Goal: Transaction & Acquisition: Book appointment/travel/reservation

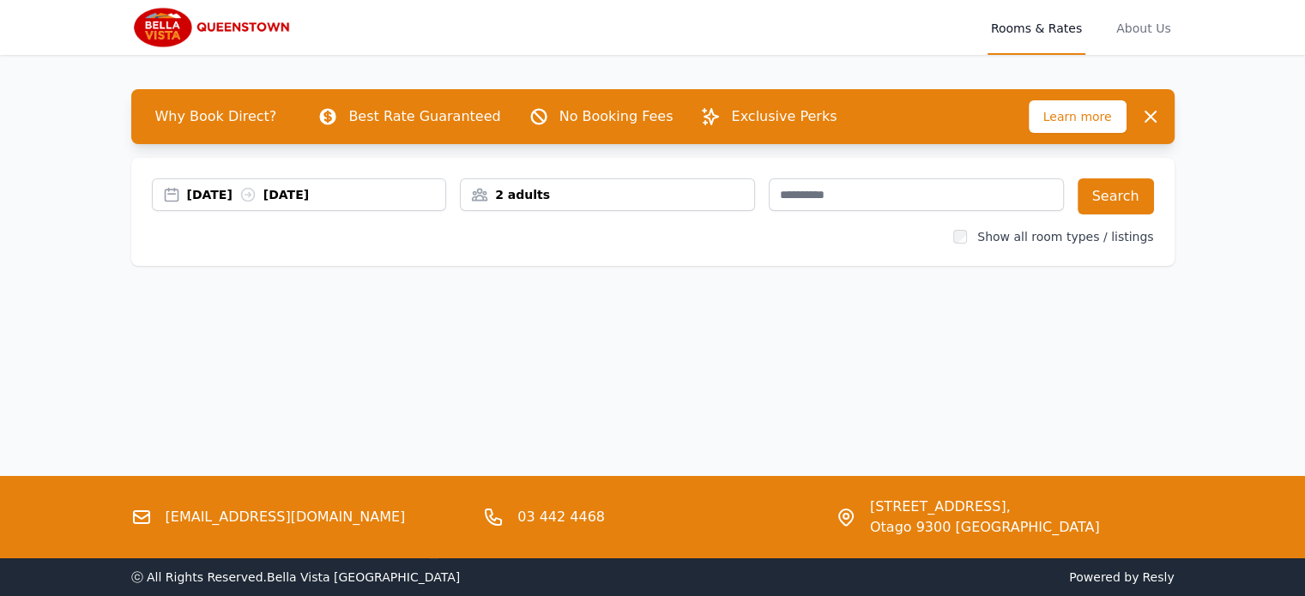
drag, startPoint x: 0, startPoint y: 0, endPoint x: 1031, endPoint y: 27, distance: 1031.6
click at [1031, 27] on span "Rooms & Rates" at bounding box center [1037, 27] width 98 height 55
click at [1068, 238] on label "Show all room types / listings" at bounding box center [1065, 237] width 176 height 14
click at [1106, 188] on button "Search" at bounding box center [1116, 196] width 76 height 36
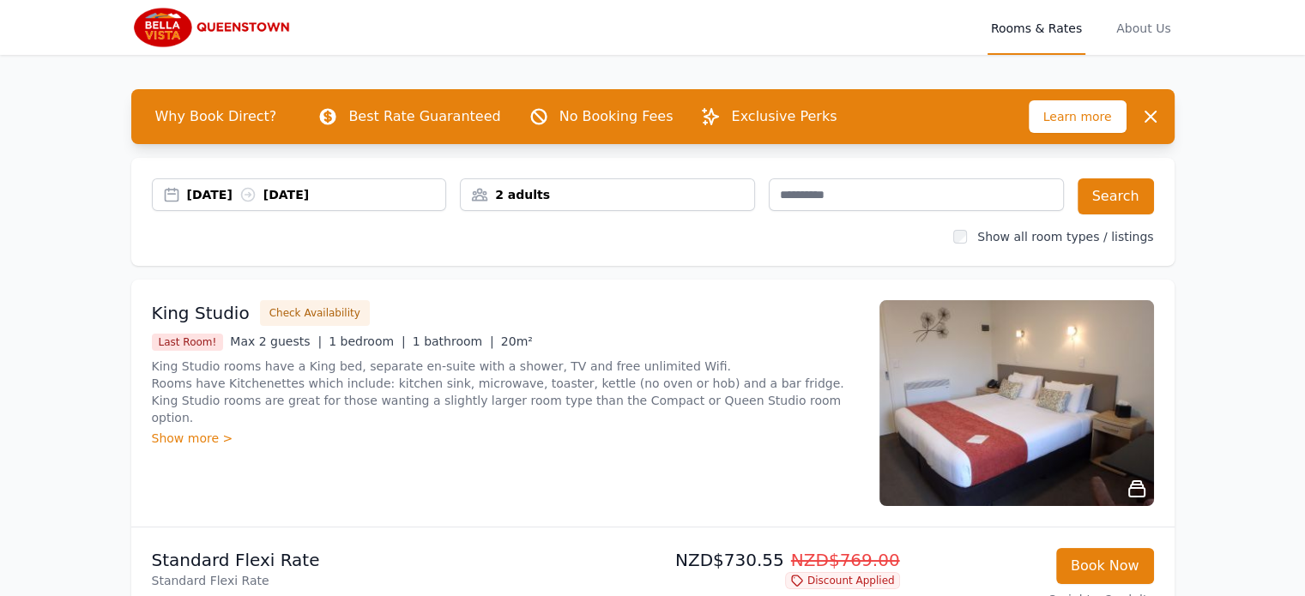
click at [1030, 27] on span "Rooms & Rates" at bounding box center [1037, 27] width 98 height 55
